Goal: Book appointment/travel/reservation

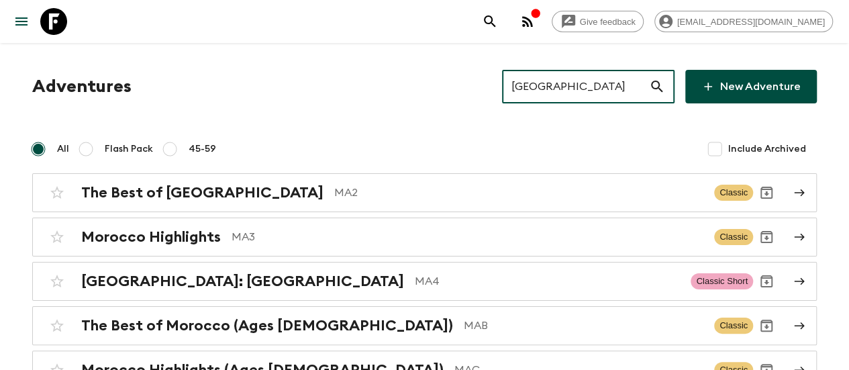
click at [577, 85] on input "[GEOGRAPHIC_DATA]" at bounding box center [575, 87] width 147 height 38
paste input "[GEOGRAPHIC_DATA]"
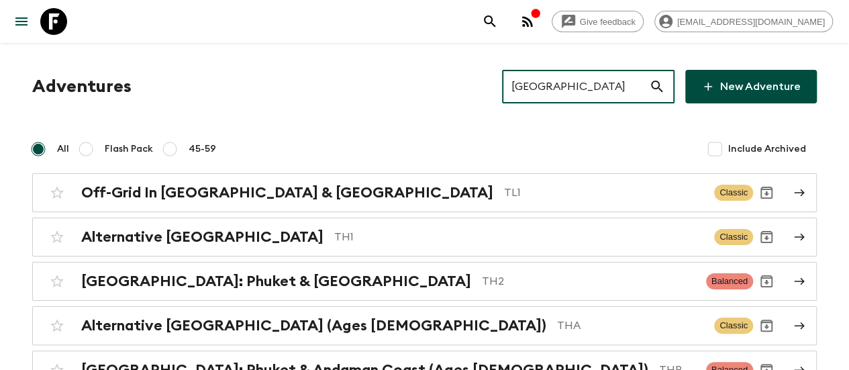
click at [571, 92] on input "[GEOGRAPHIC_DATA]" at bounding box center [575, 87] width 147 height 38
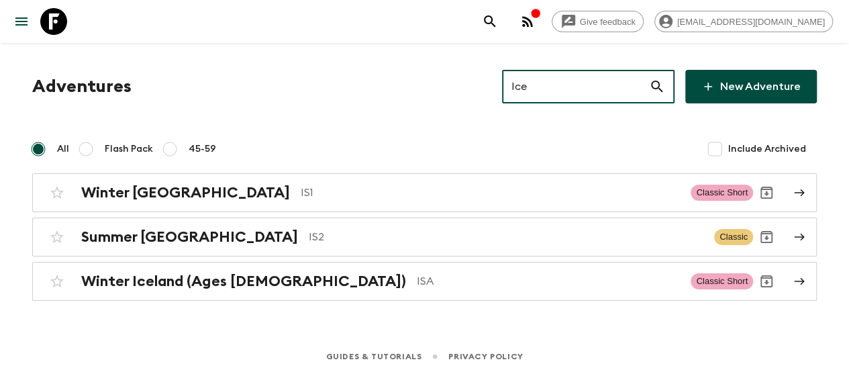
click at [595, 95] on input "Ice" at bounding box center [575, 87] width 147 height 38
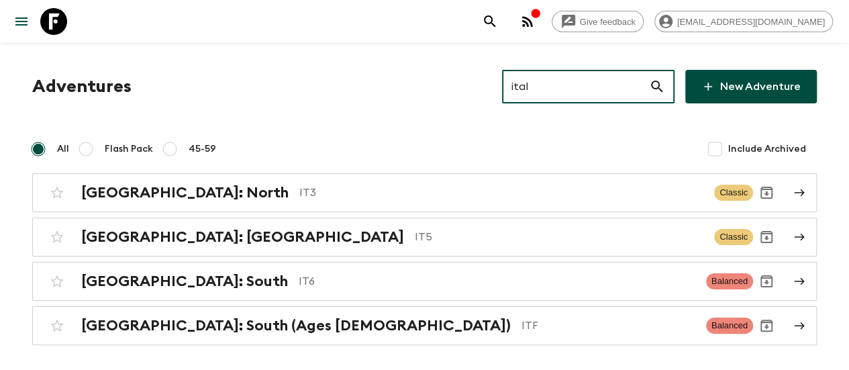
type input "ital"
